Goal: Transaction & Acquisition: Register for event/course

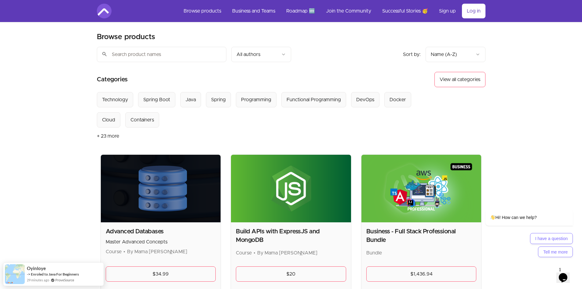
click at [98, 136] on button "+ 23 more" at bounding box center [108, 135] width 22 height 17
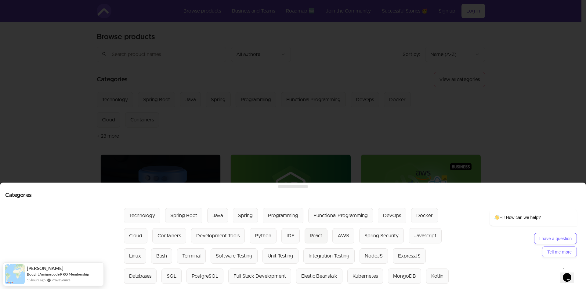
click at [315, 234] on div "React" at bounding box center [316, 235] width 13 height 7
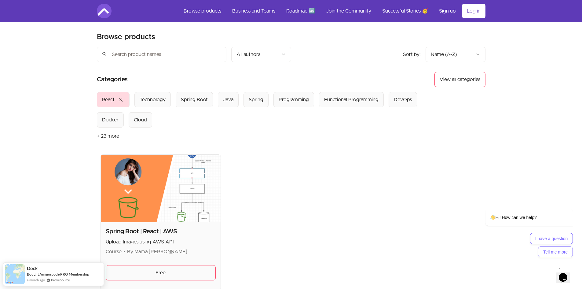
scroll to position [92, 0]
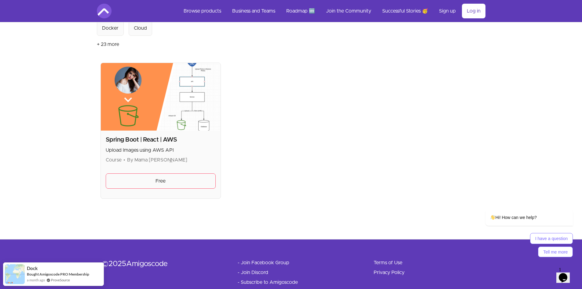
click at [176, 100] on img at bounding box center [161, 96] width 120 height 67
click at [176, 179] on link "Free" at bounding box center [161, 180] width 110 height 15
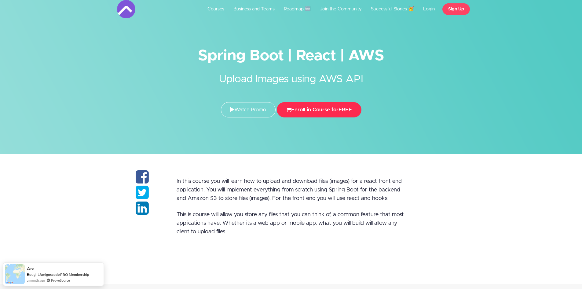
click at [321, 112] on button "Enroll in Course for FREE" at bounding box center [319, 109] width 85 height 15
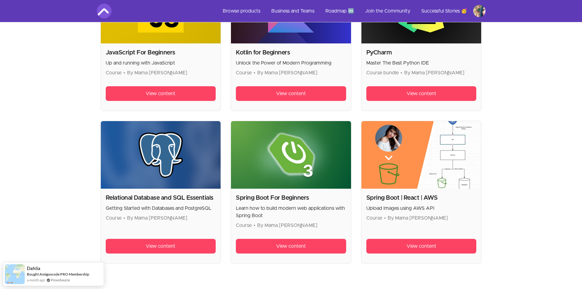
scroll to position [397, 0]
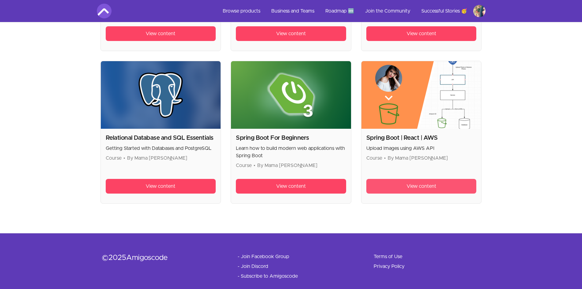
click at [426, 188] on span "View content" at bounding box center [421, 185] width 30 height 7
